Goal: Check status: Check status

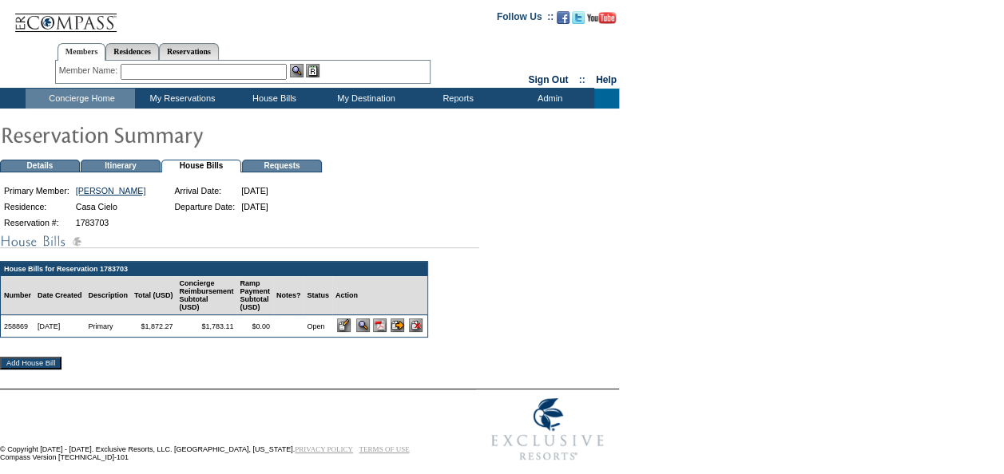
click at [386, 332] on img at bounding box center [380, 326] width 14 height 14
click at [607, 337] on div "House Bills for Reservation 1783703 Number Date Created Description Total (USD)…" at bounding box center [502, 306] width 1004 height 148
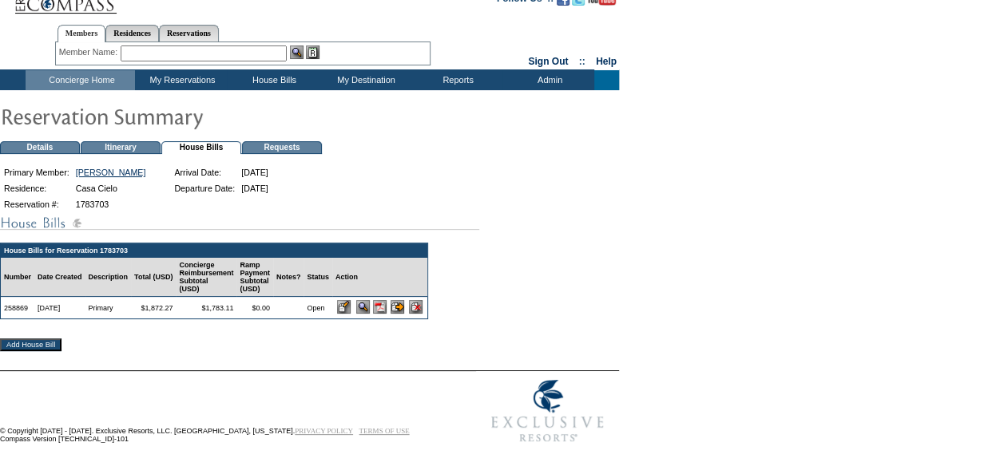
scroll to position [29, 0]
drag, startPoint x: 663, startPoint y: 263, endPoint x: 511, endPoint y: 104, distance: 220.2
click at [663, 262] on div "House Bills for Reservation 1783703 Number Date Created Description Total (USD)…" at bounding box center [502, 287] width 1004 height 148
click at [813, 221] on div "House Bills for Reservation 1783703 Number Date Created Description Total (USD)…" at bounding box center [502, 287] width 1004 height 148
click at [712, 228] on div "House Bills for Reservation 1783703 Number Date Created Description Total (USD)…" at bounding box center [502, 287] width 1004 height 148
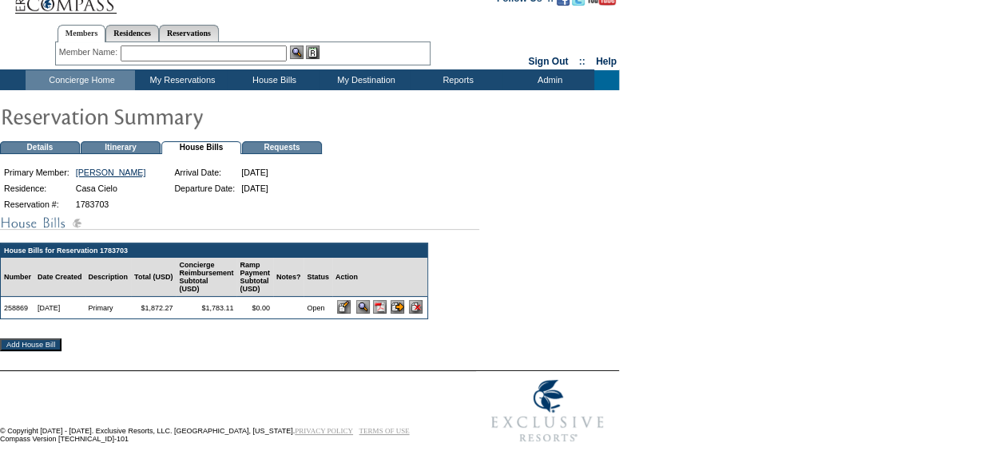
click at [756, 225] on div "House Bills for Reservation 1783703 Number Date Created Description Total (USD)…" at bounding box center [502, 287] width 1004 height 148
click at [794, 162] on form "Follow Us ::" at bounding box center [502, 216] width 1004 height 469
click at [746, 228] on div "House Bills for Reservation 1783703 Number Date Created Description Total (USD)…" at bounding box center [502, 287] width 1004 height 148
click at [388, 93] on td "View My Destination Details" at bounding box center [375, 101] width 105 height 16
